Goal: Browse casually: Explore the website without a specific task or goal

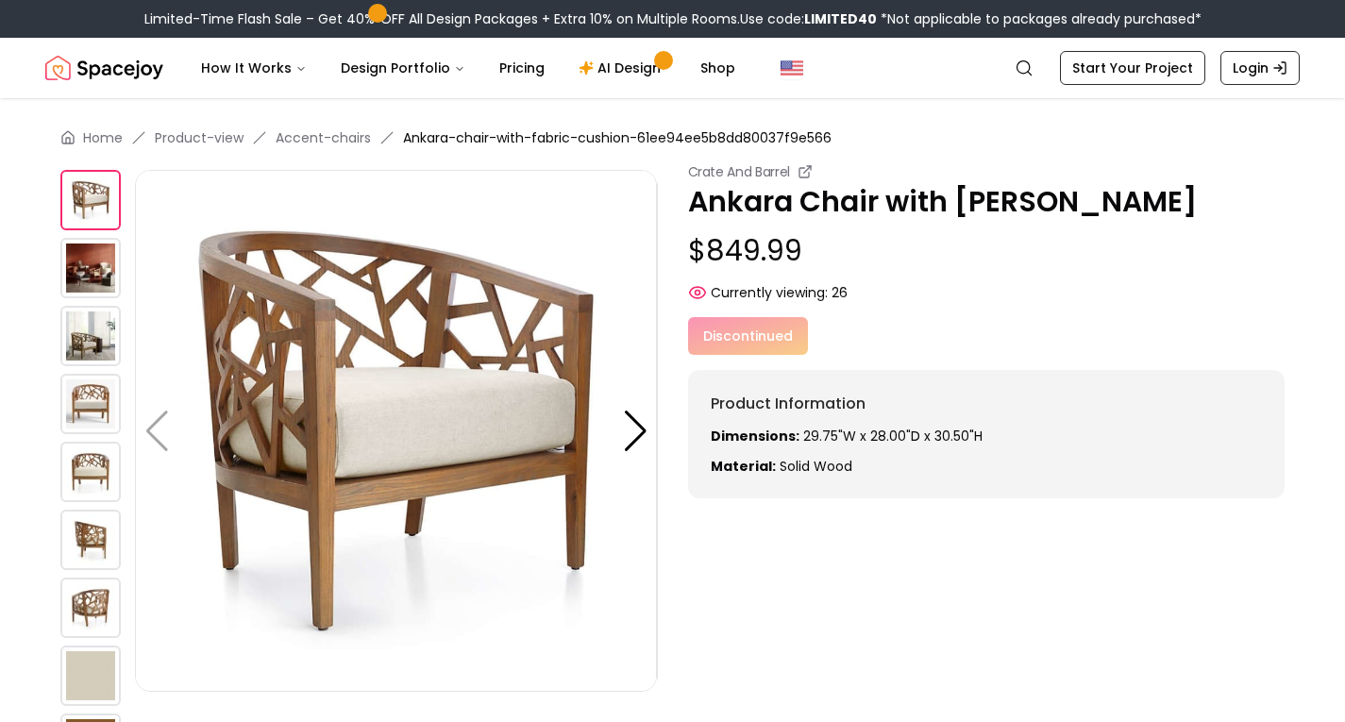
click at [76, 537] on img at bounding box center [90, 540] width 60 height 60
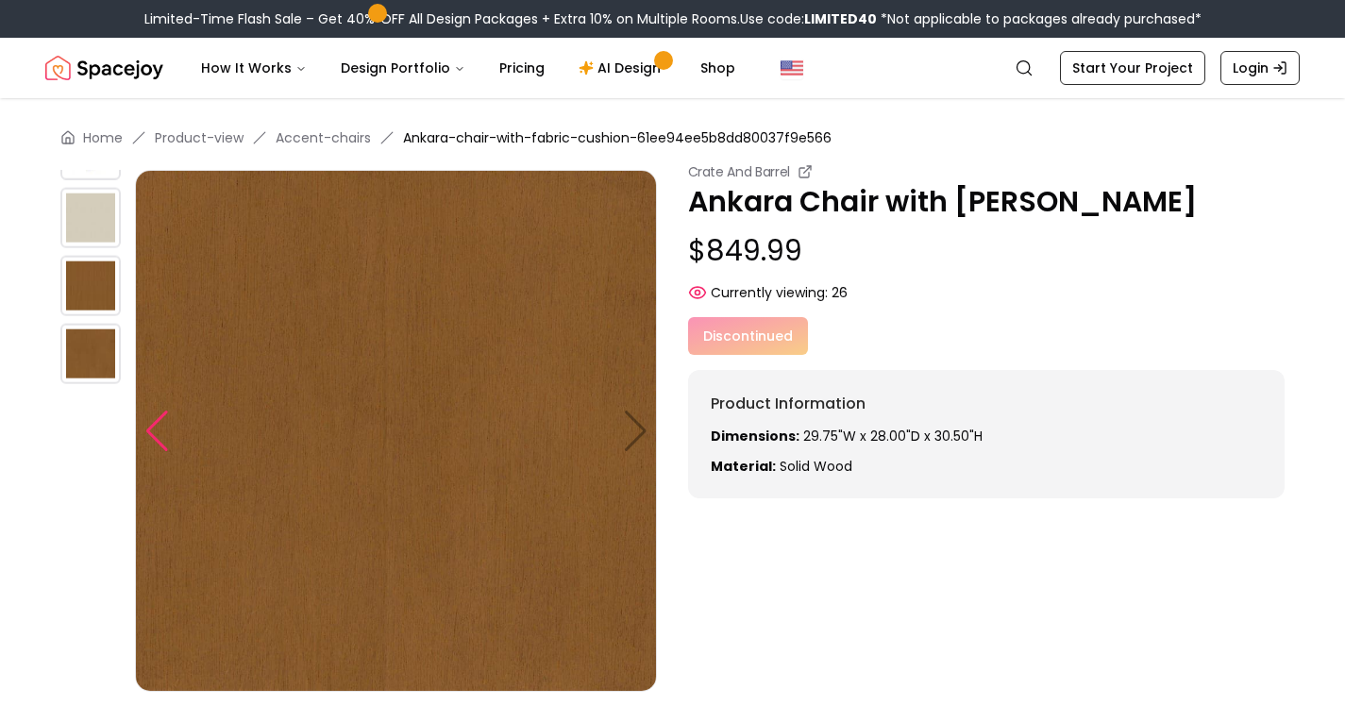
click at [160, 443] on div at bounding box center [156, 432] width 25 height 42
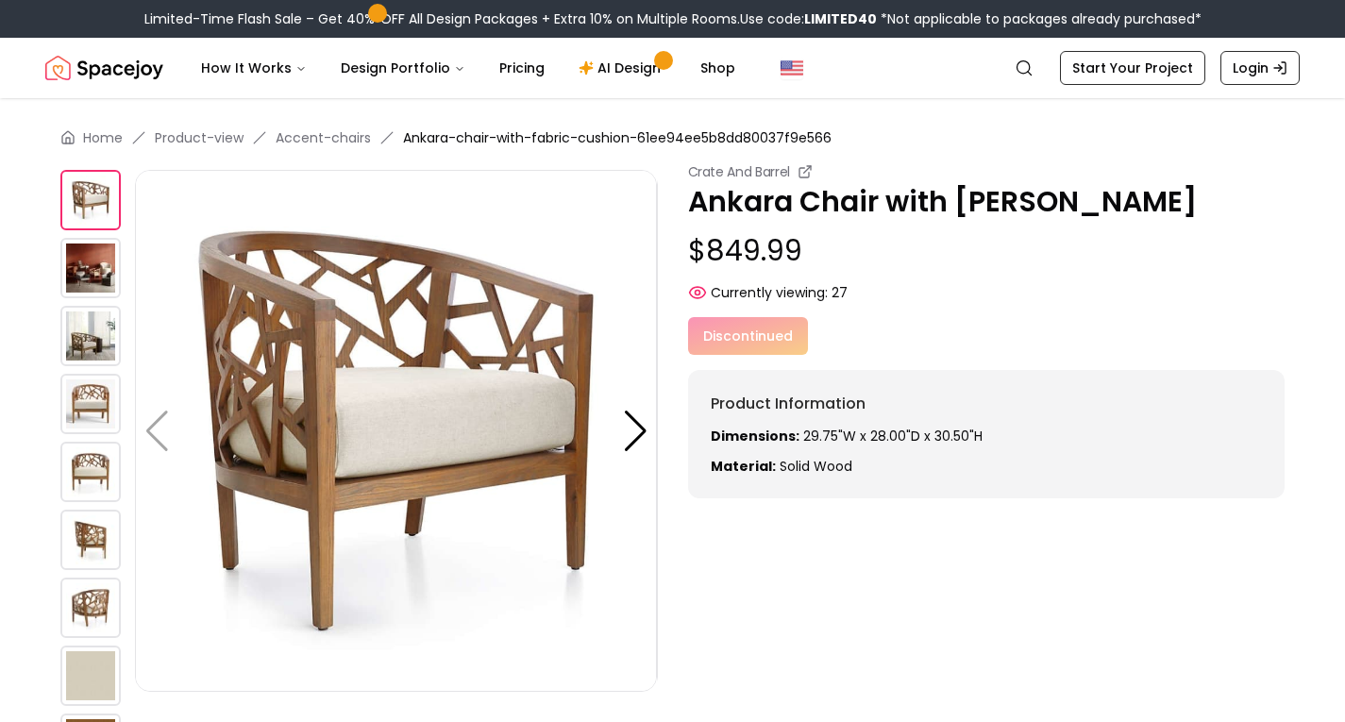
click at [83, 538] on img at bounding box center [90, 540] width 60 height 60
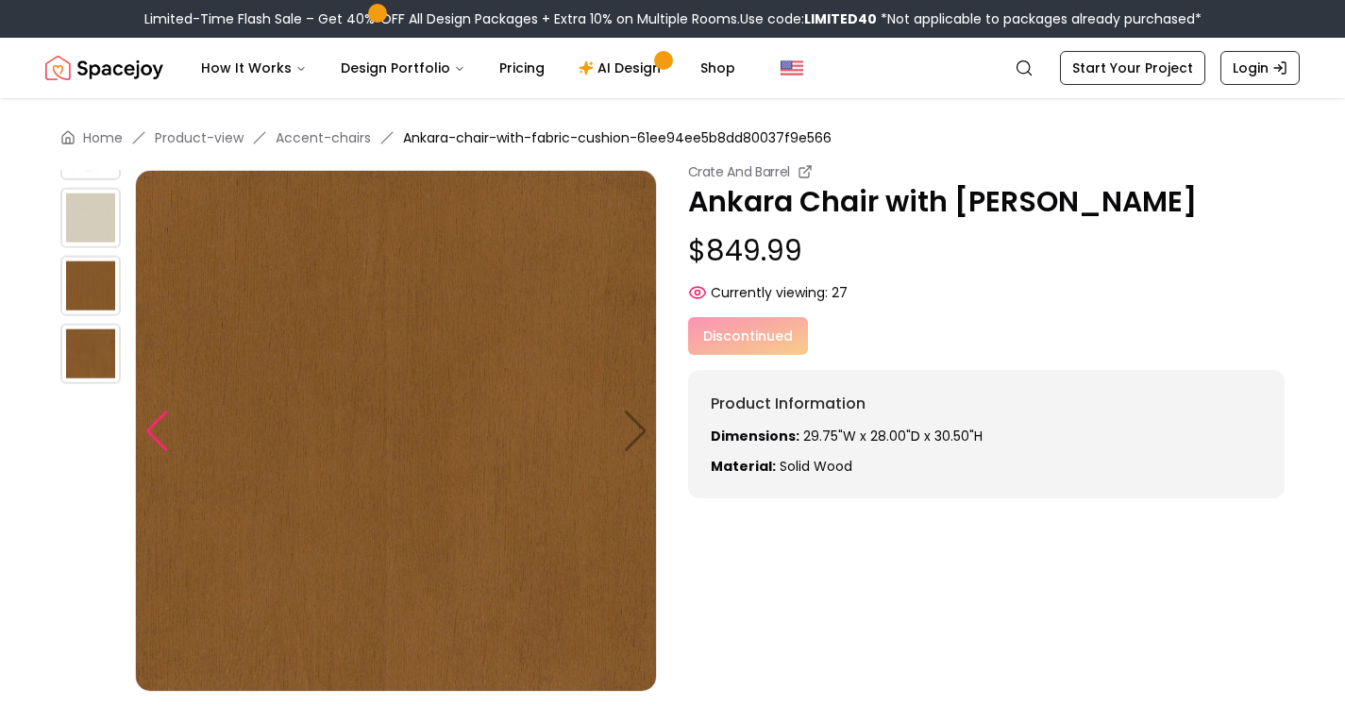
click at [165, 445] on div at bounding box center [156, 432] width 25 height 42
click at [635, 428] on img at bounding box center [396, 431] width 522 height 522
click at [59, 274] on div "Home Product-view Accent-chairs Ankara-chair-with-fabric-cushion-61ee94ee5b8dd8…" at bounding box center [672, 629] width 1345 height 1063
click at [101, 275] on img at bounding box center [90, 286] width 60 height 60
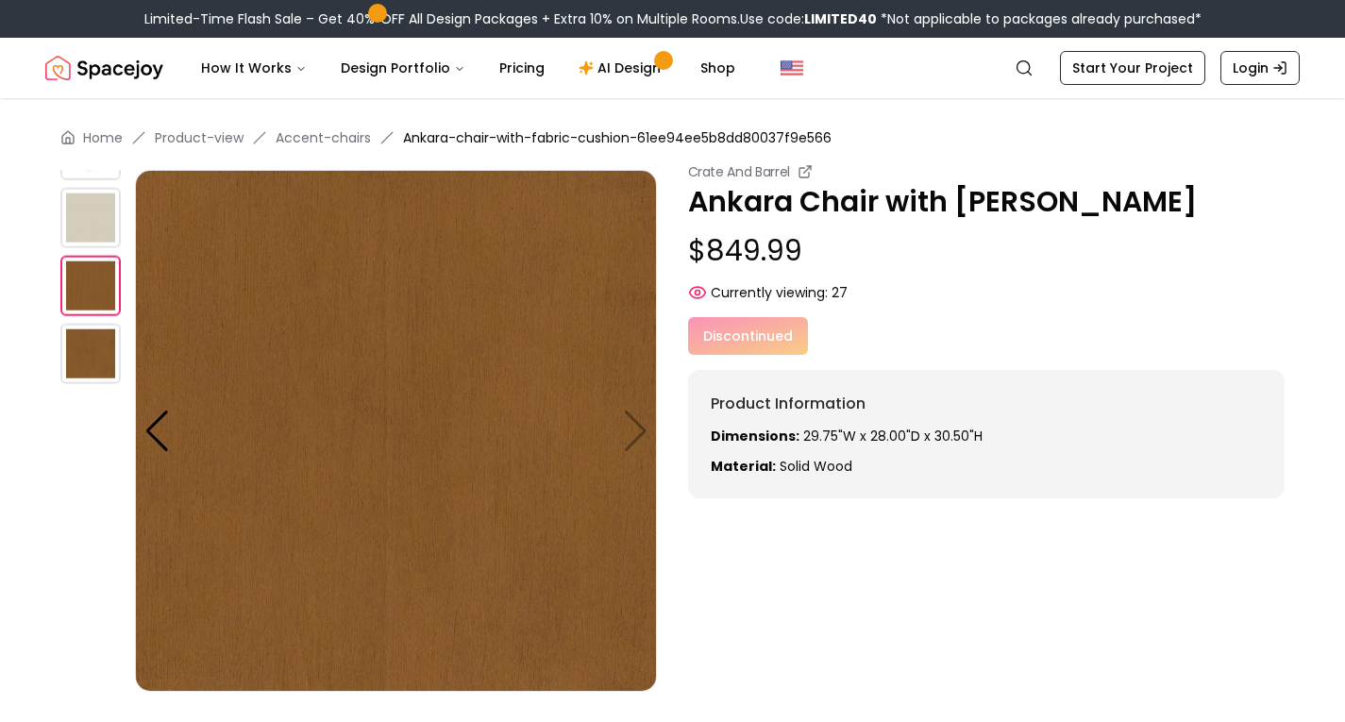
click at [306, 412] on img at bounding box center [396, 431] width 522 height 522
click at [263, 422] on img at bounding box center [396, 431] width 522 height 522
click at [200, 401] on img at bounding box center [396, 431] width 522 height 522
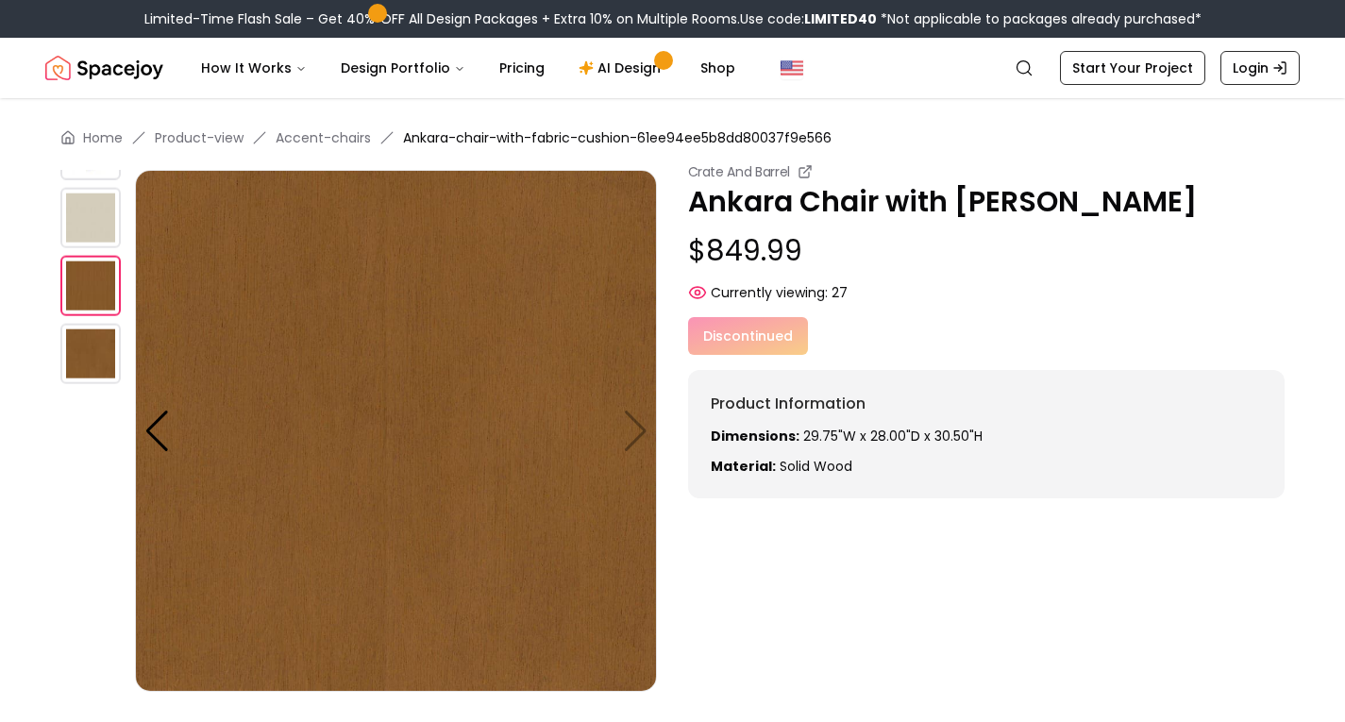
click at [91, 220] on img at bounding box center [90, 218] width 60 height 60
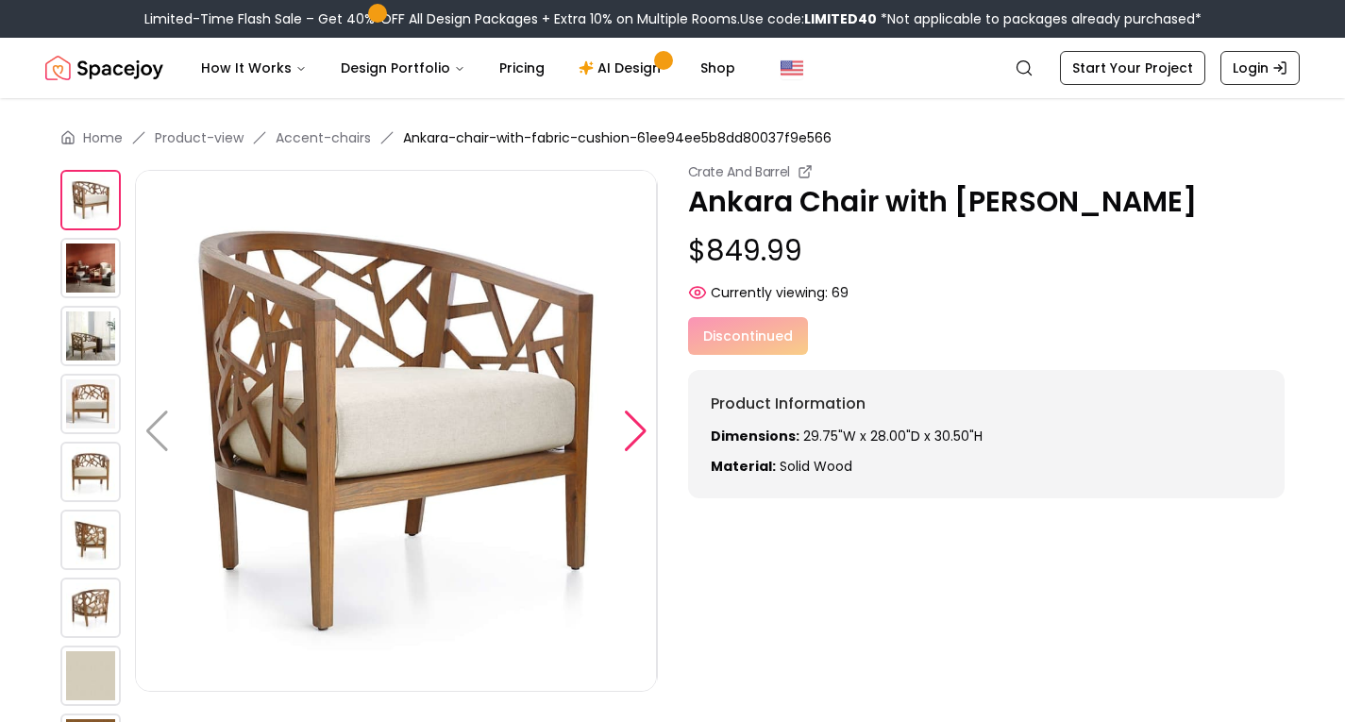
click at [632, 429] on div at bounding box center [635, 432] width 25 height 42
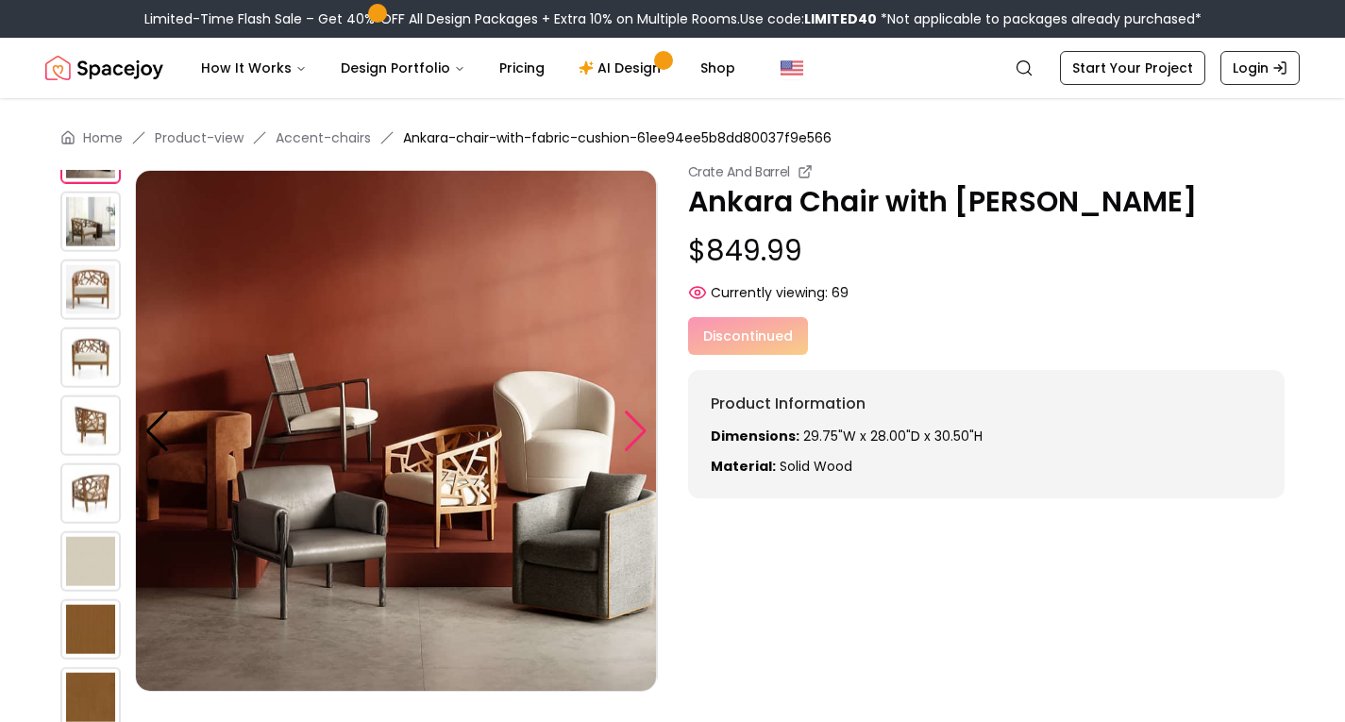
click at [632, 429] on div at bounding box center [635, 432] width 25 height 42
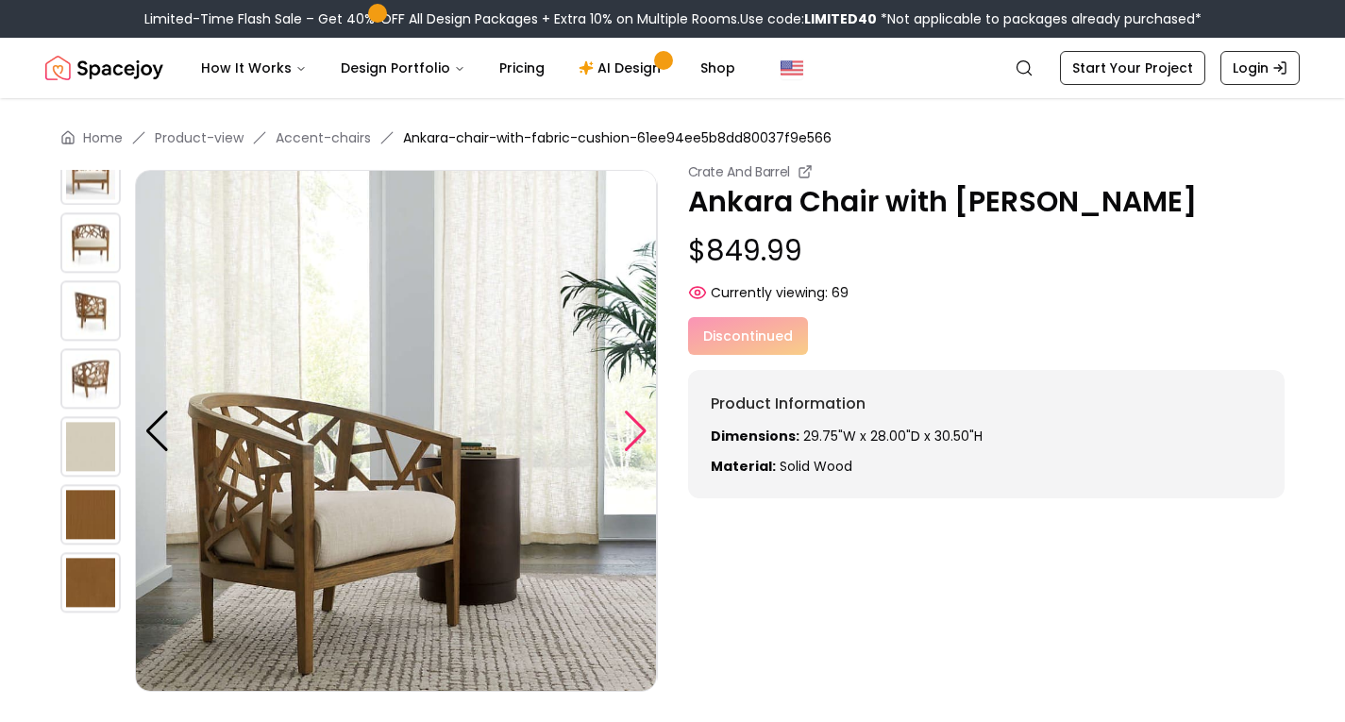
click at [632, 429] on div at bounding box center [635, 432] width 25 height 42
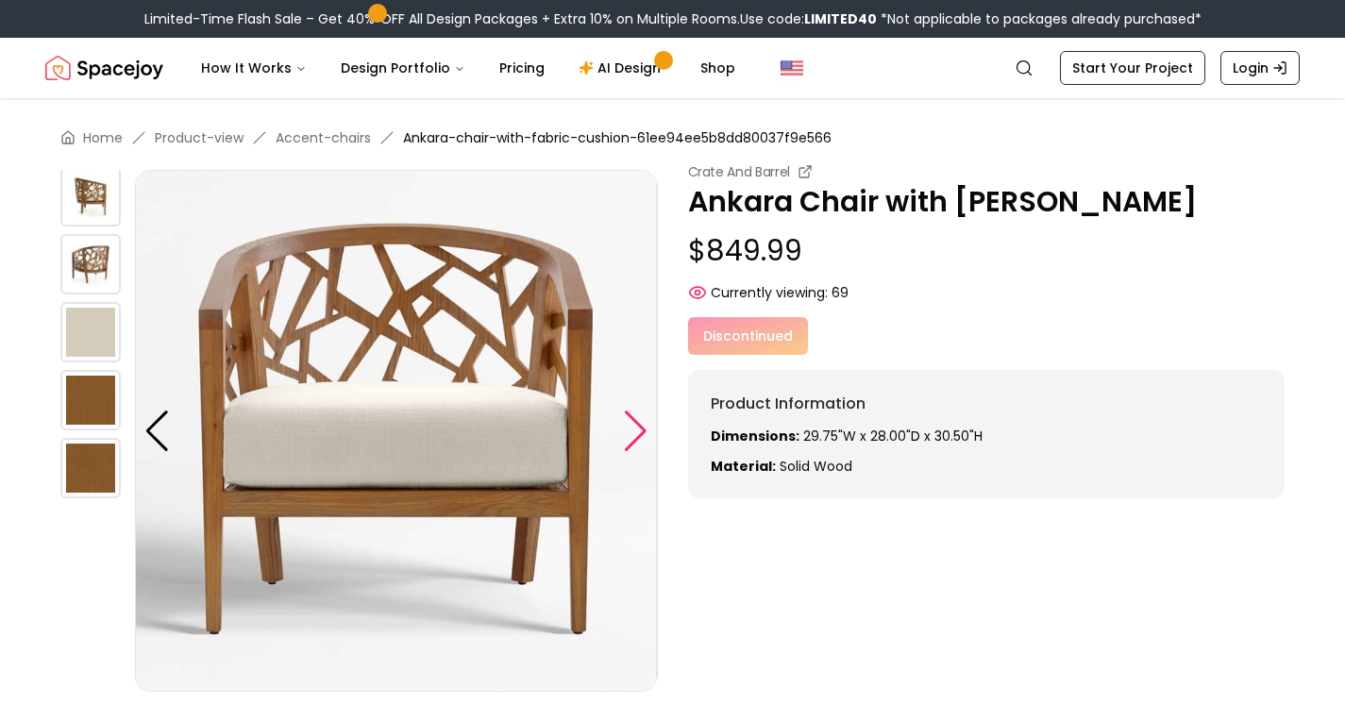
click at [632, 429] on div at bounding box center [635, 432] width 25 height 42
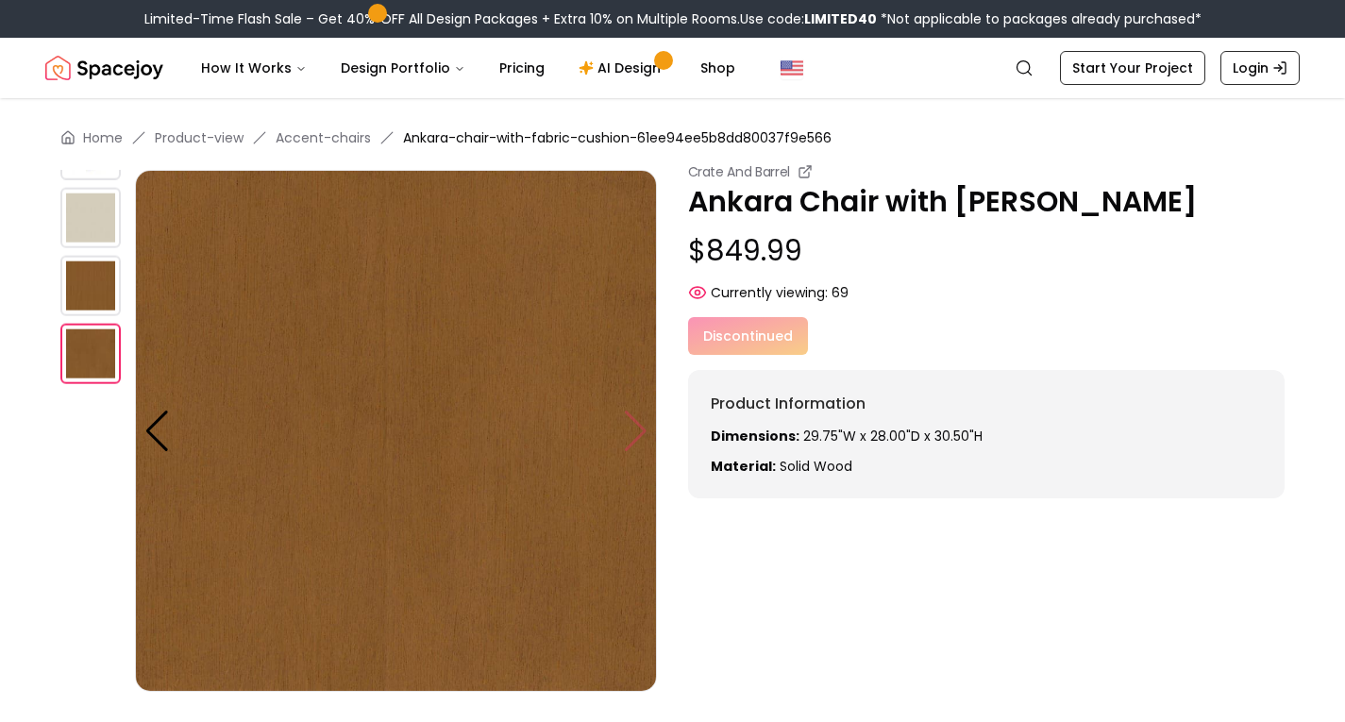
click at [632, 429] on img at bounding box center [396, 431] width 522 height 522
click at [155, 437] on div at bounding box center [156, 432] width 25 height 42
